Goal: Find specific page/section: Find specific page/section

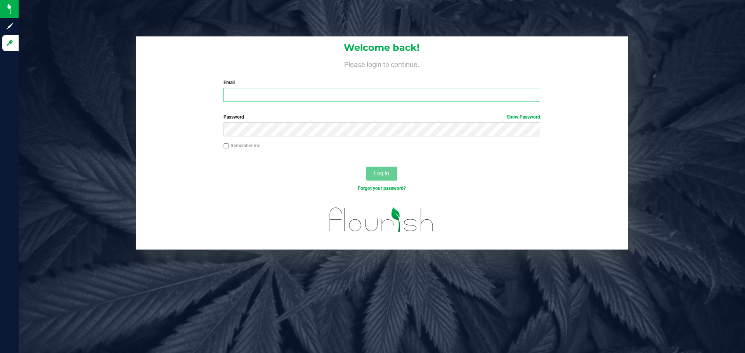
click at [399, 92] on input "Email" at bounding box center [381, 95] width 316 height 14
type input "dakota@conncm.com"
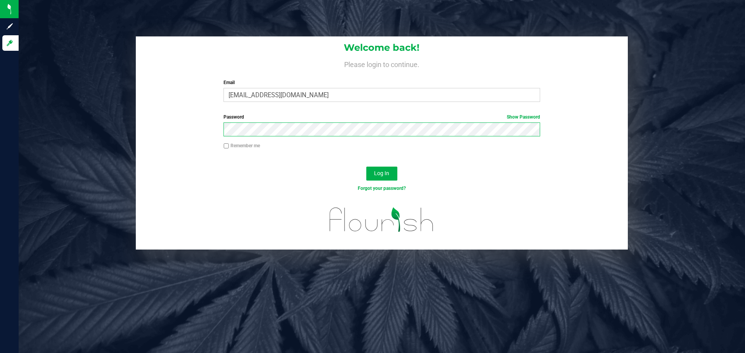
click at [366, 167] on button "Log In" at bounding box center [381, 174] width 31 height 14
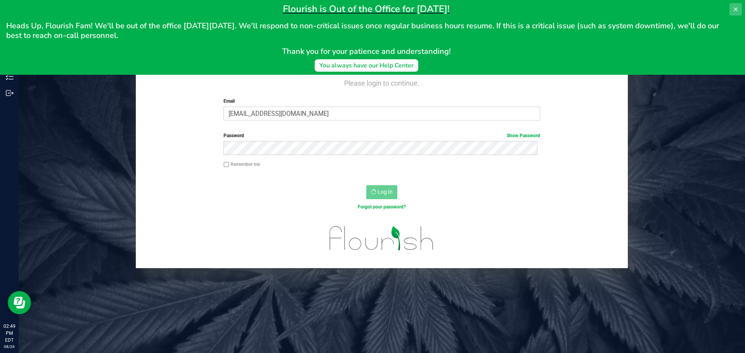
click at [739, 7] on button at bounding box center [735, 9] width 12 height 12
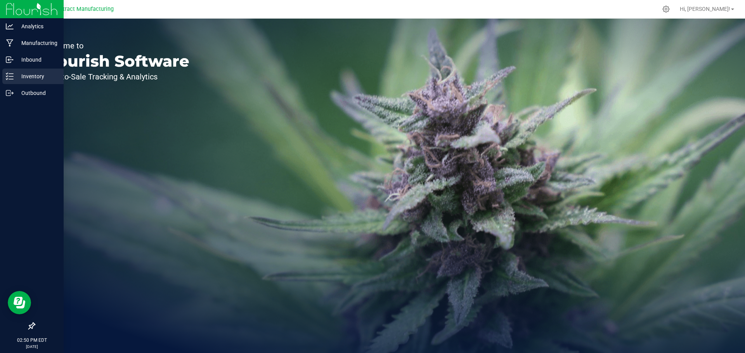
click at [19, 74] on p "Inventory" at bounding box center [37, 76] width 47 height 9
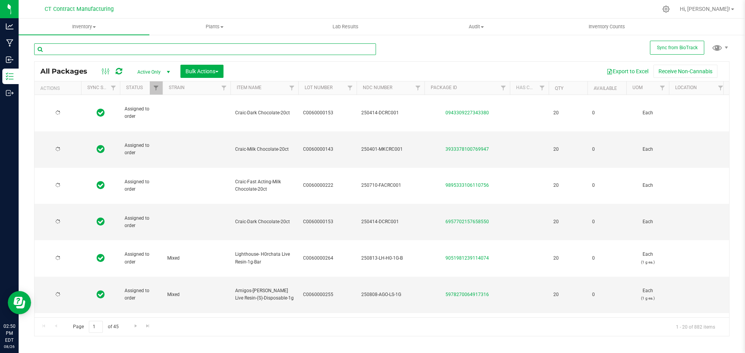
click at [167, 51] on input "text" at bounding box center [205, 49] width 342 height 12
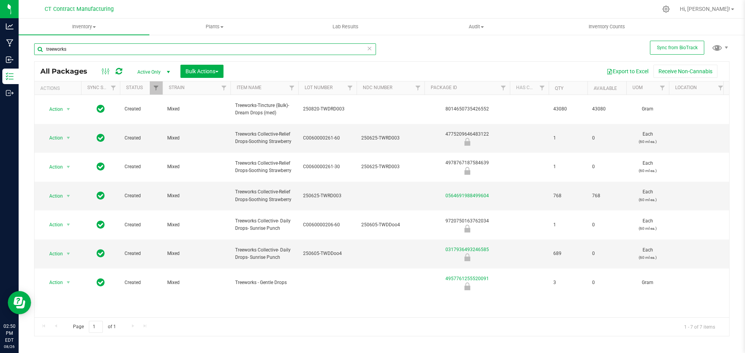
type input "treeworks"
